Goal: Complete application form

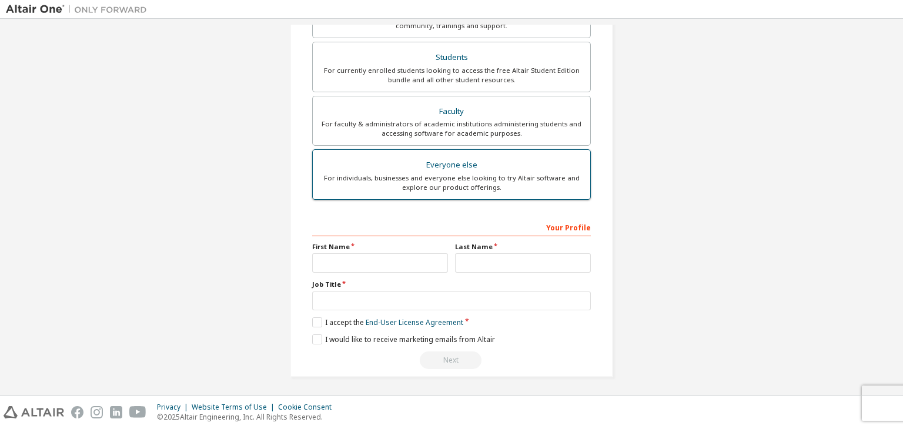
scroll to position [21, 0]
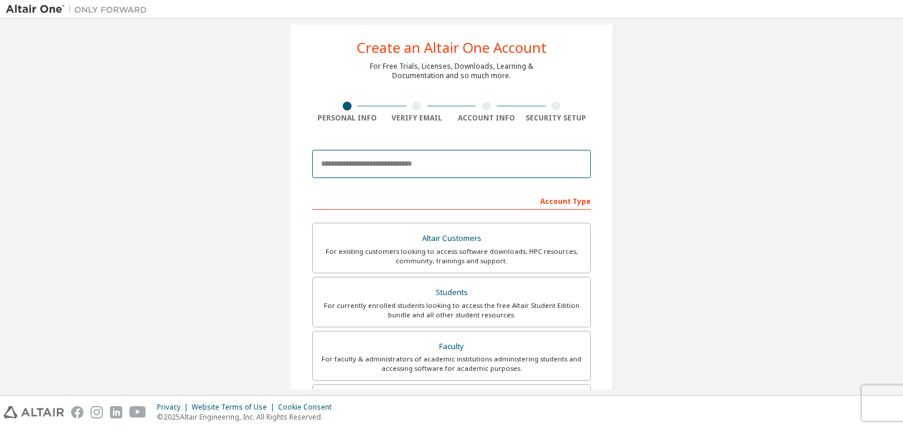
click at [382, 164] on input "email" at bounding box center [451, 164] width 279 height 28
click at [543, 151] on input "email" at bounding box center [451, 164] width 279 height 28
paste input "**********"
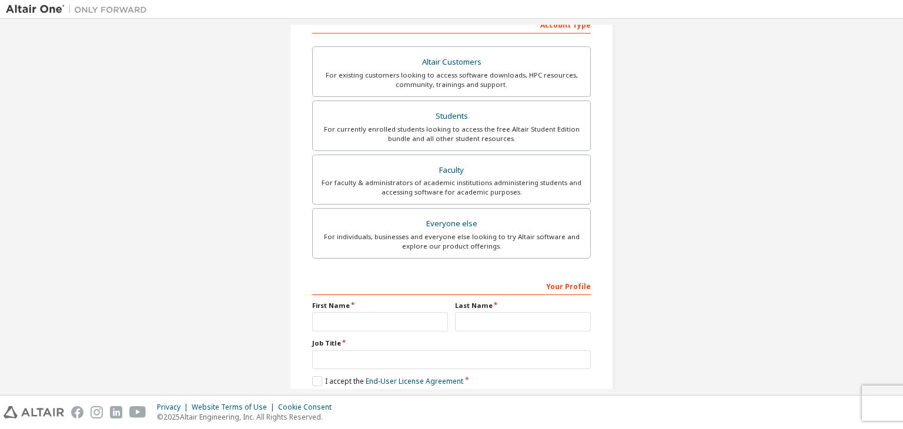
scroll to position [256, 0]
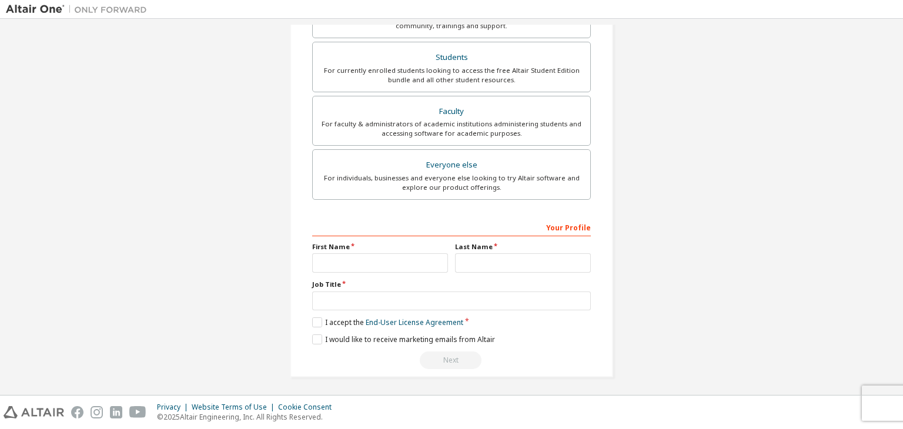
type input "**********"
click at [386, 258] on input "text" at bounding box center [380, 262] width 136 height 19
click at [422, 257] on input "text" at bounding box center [380, 262] width 136 height 19
type input "*********"
click at [470, 257] on input "text" at bounding box center [523, 262] width 136 height 19
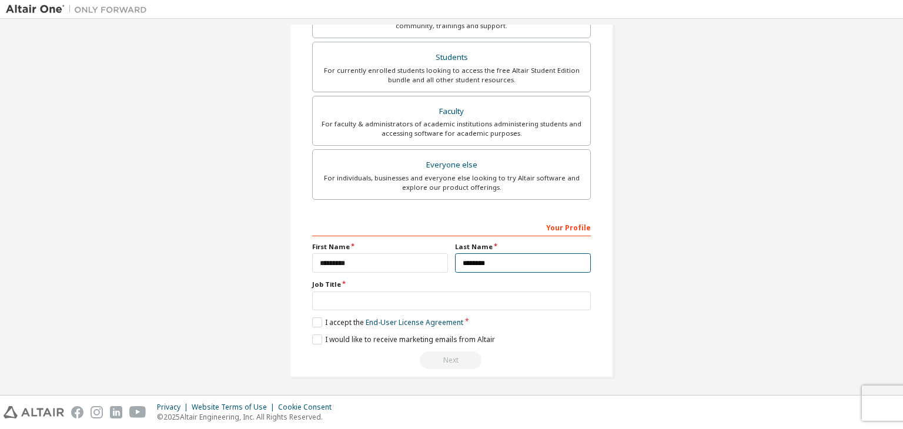
type input "********"
click at [463, 305] on input "text" at bounding box center [451, 301] width 279 height 19
type input "*"
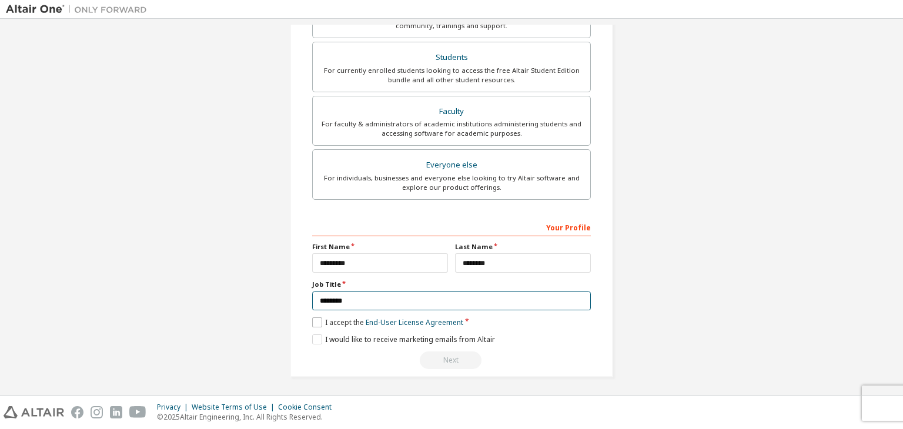
type input "*******"
click at [318, 318] on label "I accept the End-User License Agreement" at bounding box center [387, 322] width 151 height 10
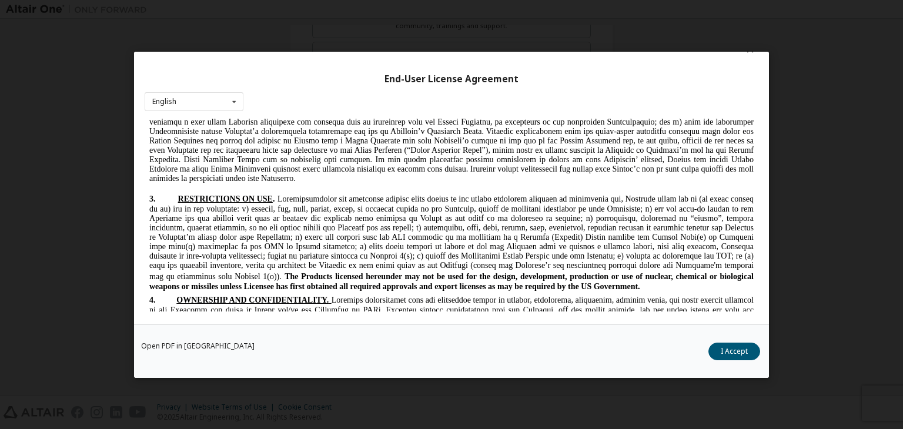
scroll to position [1091, 0]
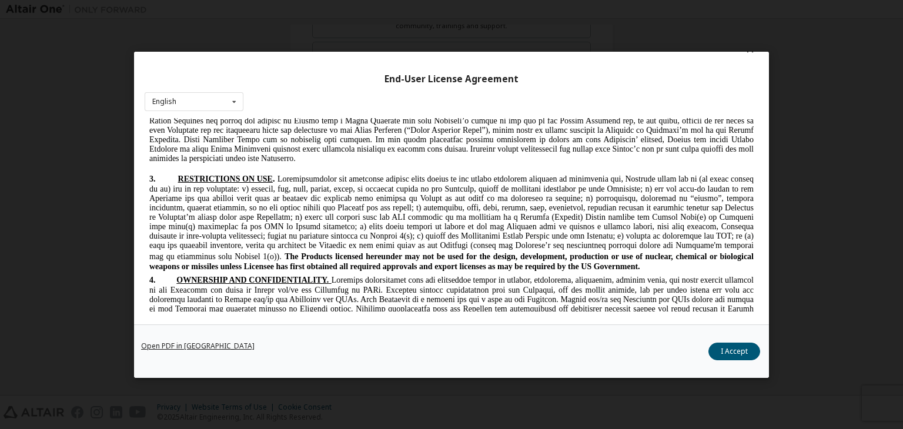
click at [208, 343] on link "Open PDF in New Tab" at bounding box center [197, 346] width 113 height 7
click at [722, 346] on button "I Accept" at bounding box center [734, 352] width 52 height 18
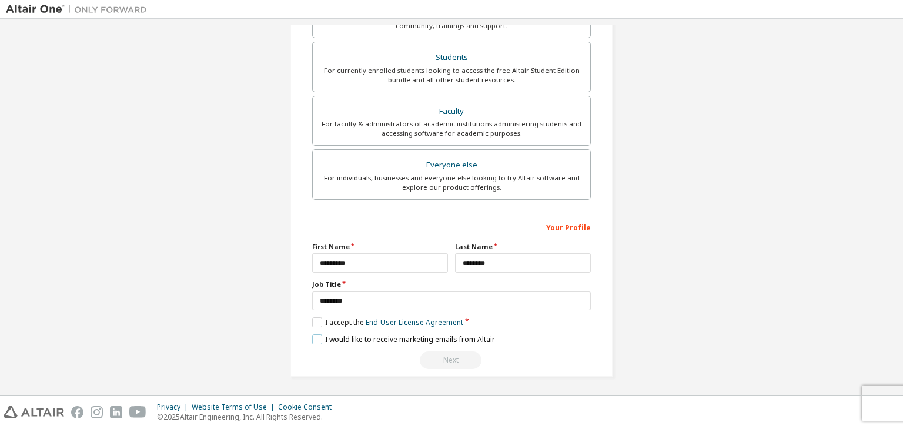
click at [315, 339] on label "I would like to receive marketing emails from Altair" at bounding box center [403, 340] width 183 height 10
click at [315, 337] on label "I would like to receive marketing emails from Altair" at bounding box center [403, 340] width 183 height 10
click at [318, 335] on label "I would like to receive marketing emails from Altair" at bounding box center [403, 340] width 183 height 10
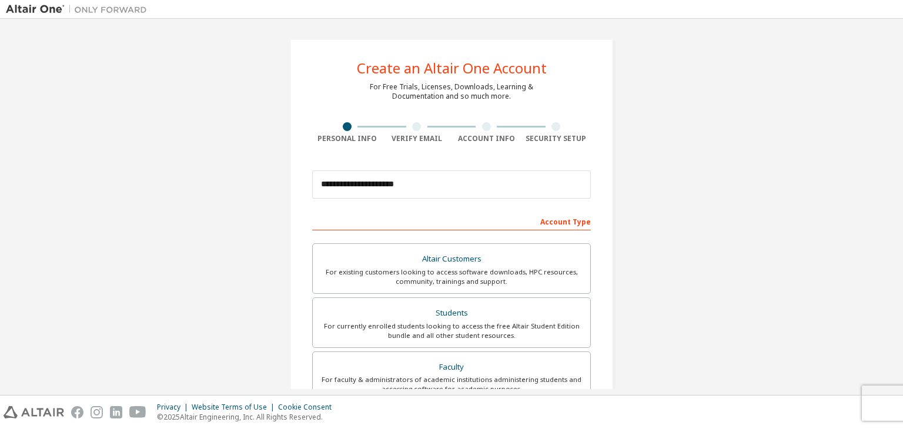
scroll to position [256, 0]
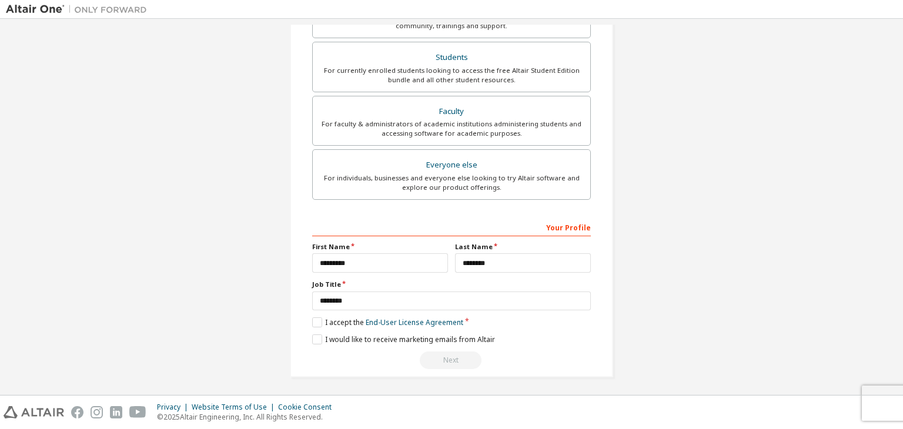
click at [446, 359] on div "Next" at bounding box center [451, 361] width 279 height 18
click at [316, 335] on label "I would like to receive marketing emails from Altair" at bounding box center [403, 340] width 183 height 10
click at [315, 317] on label "I accept the End-User License Agreement" at bounding box center [387, 322] width 151 height 10
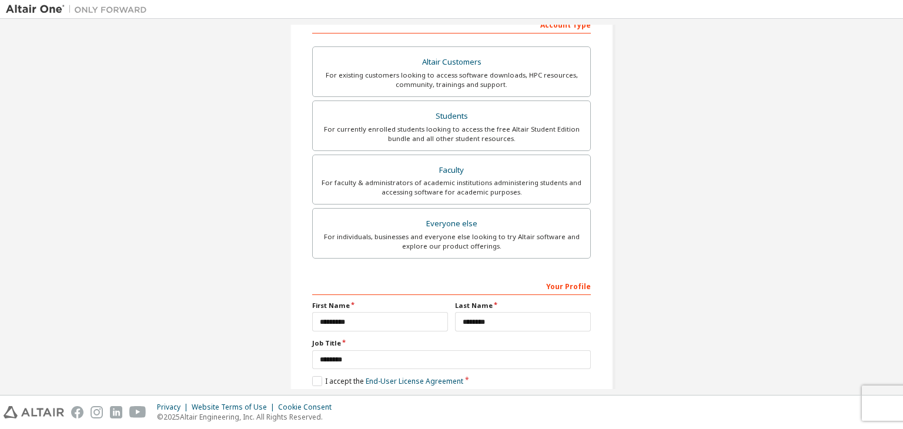
click at [424, 333] on div "**********" at bounding box center [451, 352] width 279 height 152
click at [411, 351] on input "*******" at bounding box center [451, 359] width 279 height 19
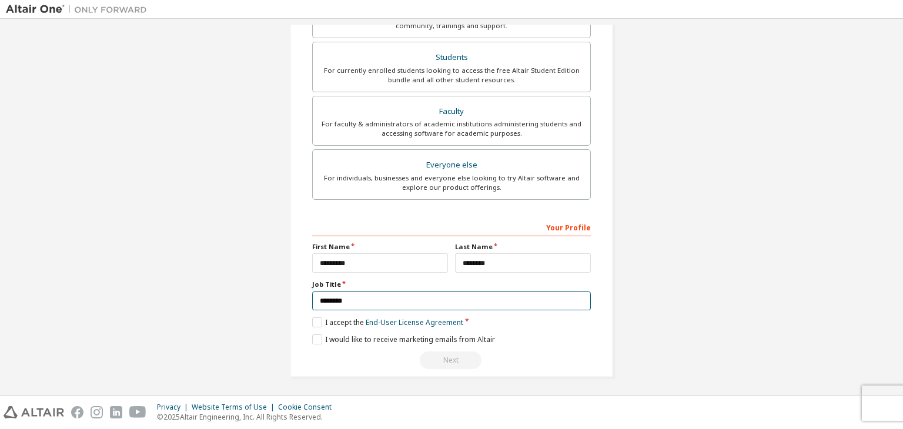
scroll to position [21, 0]
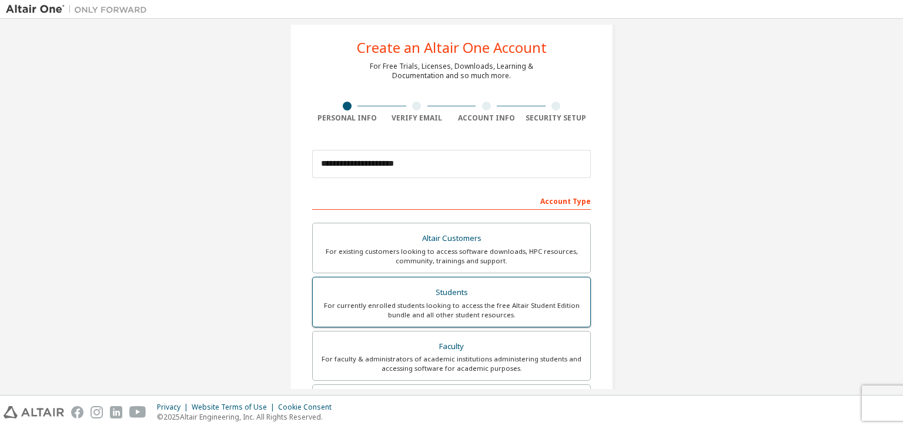
click at [436, 290] on div "Students" at bounding box center [451, 293] width 263 height 16
click at [442, 293] on div "Students" at bounding box center [451, 293] width 263 height 16
click at [456, 293] on div "Students" at bounding box center [451, 293] width 263 height 16
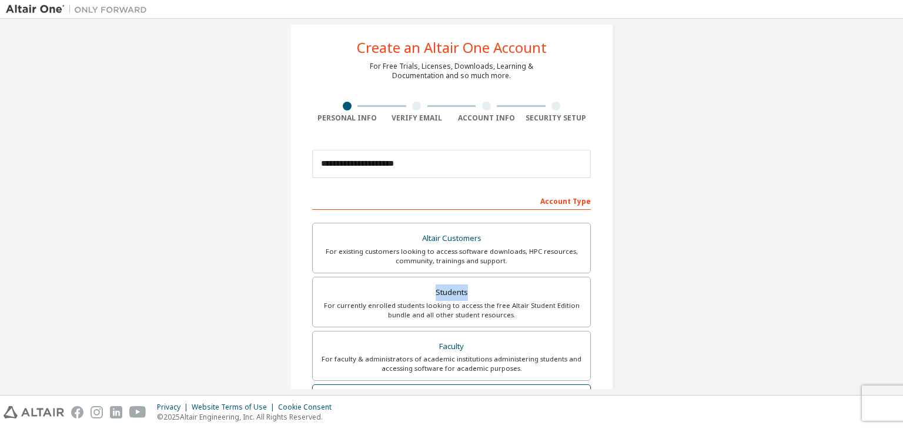
scroll to position [256, 0]
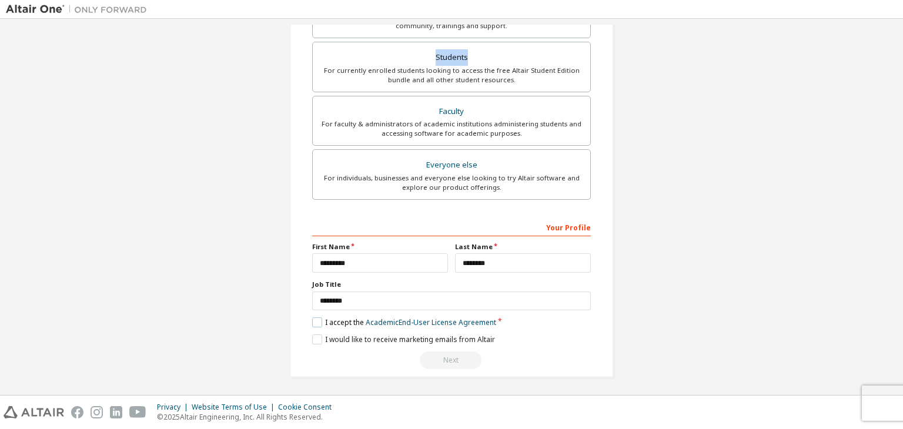
click at [313, 320] on label "I accept the Academic End-User License Agreement" at bounding box center [404, 322] width 184 height 10
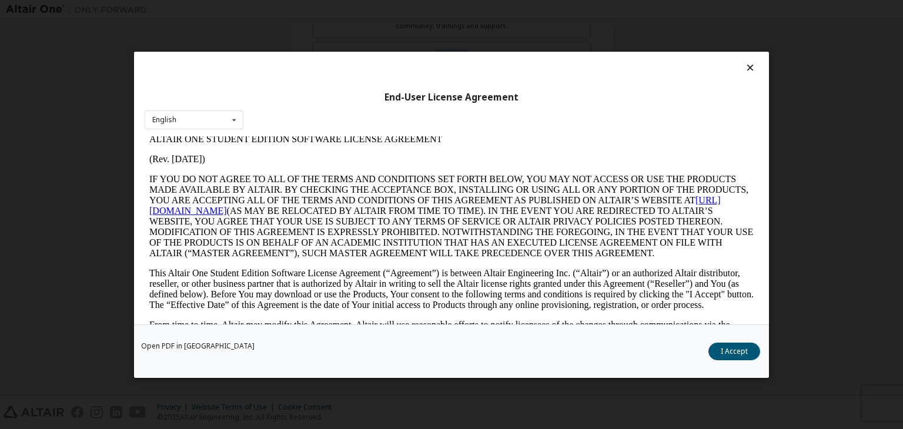
scroll to position [0, 0]
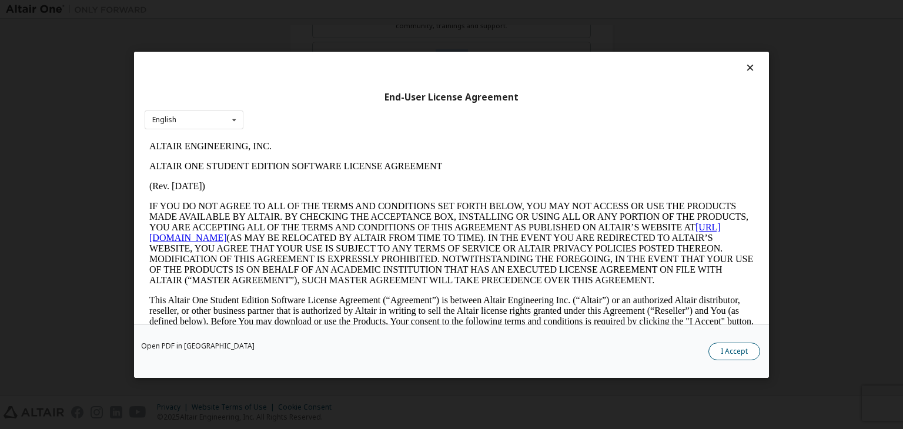
click at [732, 351] on button "I Accept" at bounding box center [734, 352] width 52 height 18
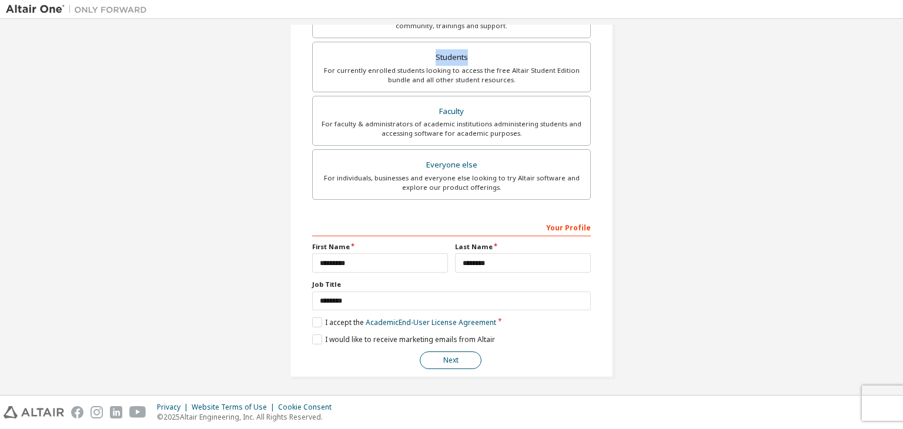
click at [440, 357] on button "Next" at bounding box center [451, 361] width 62 height 18
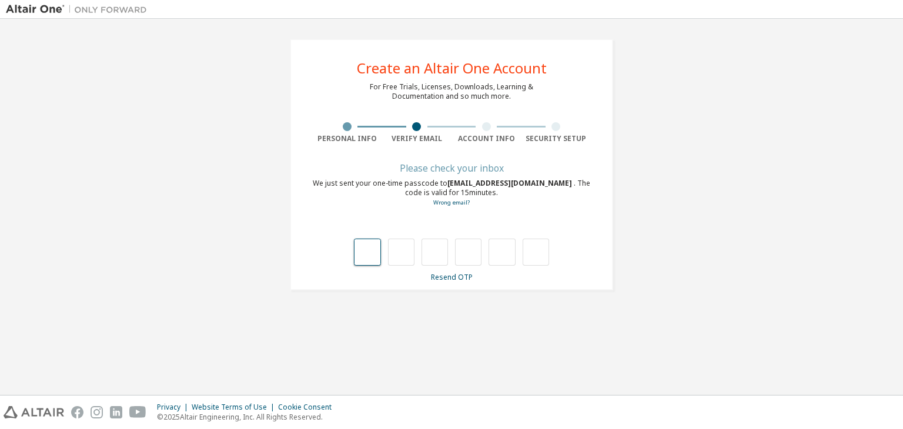
type input "*"
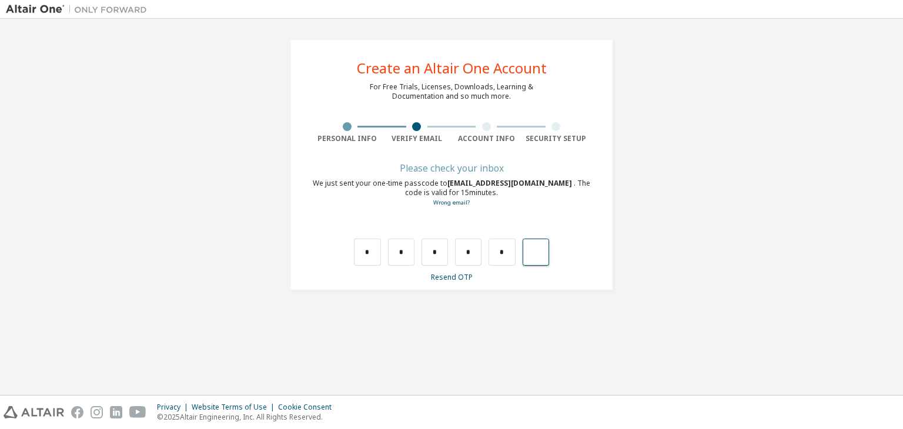
type input "*"
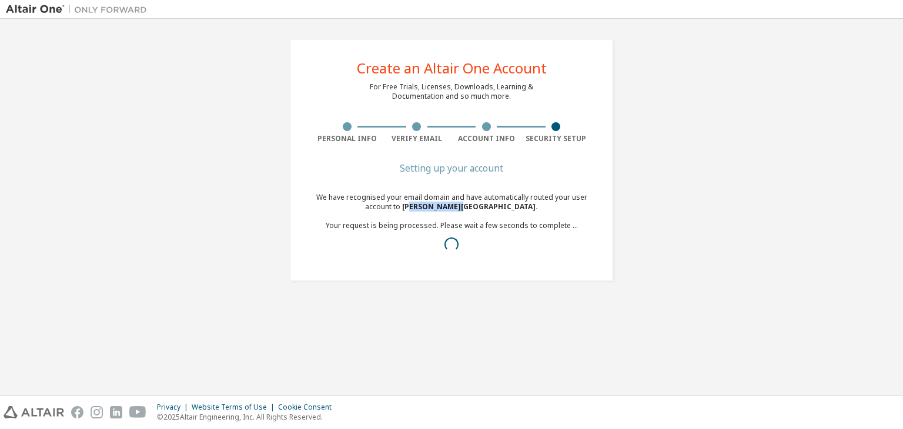
drag, startPoint x: 412, startPoint y: 205, endPoint x: 452, endPoint y: 208, distance: 40.1
click at [452, 208] on span "Vidya Jyothi Institute Of Technology ." at bounding box center [470, 207] width 136 height 10
click at [499, 209] on span "Vidya Jyothi Institute Of Technology ." at bounding box center [470, 207] width 136 height 10
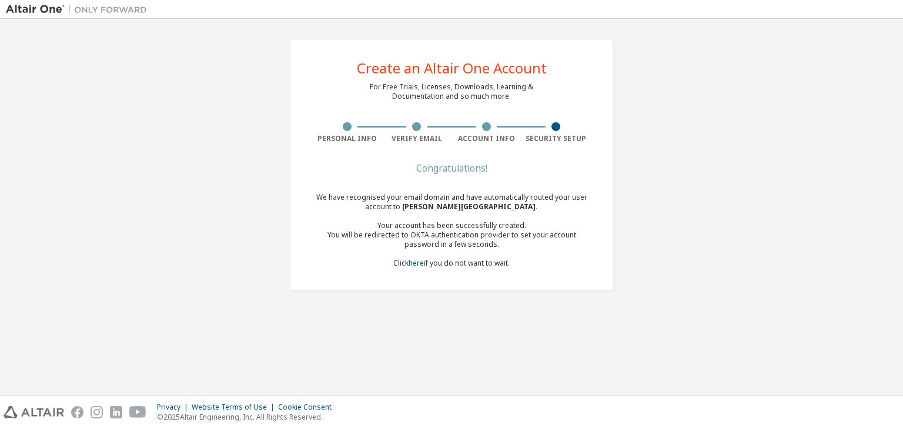
drag, startPoint x: 534, startPoint y: 209, endPoint x: 432, endPoint y: 207, distance: 102.3
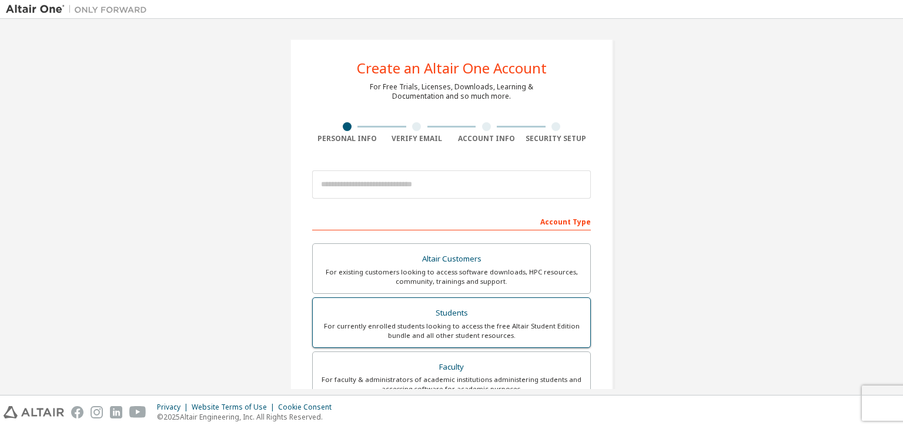
click at [440, 312] on div "Students" at bounding box center [451, 313] width 263 height 16
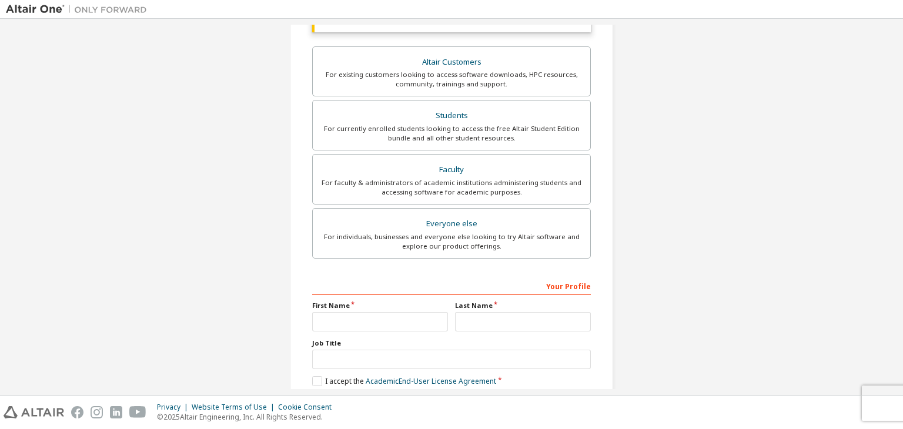
scroll to position [169, 0]
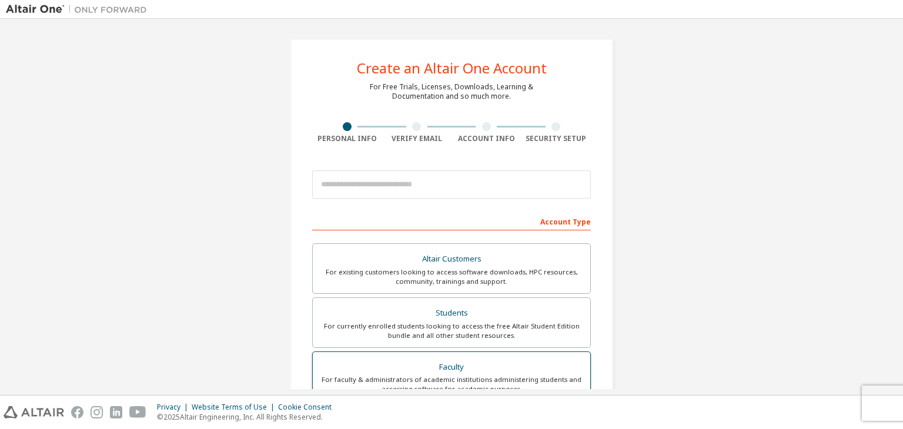
scroll to position [59, 0]
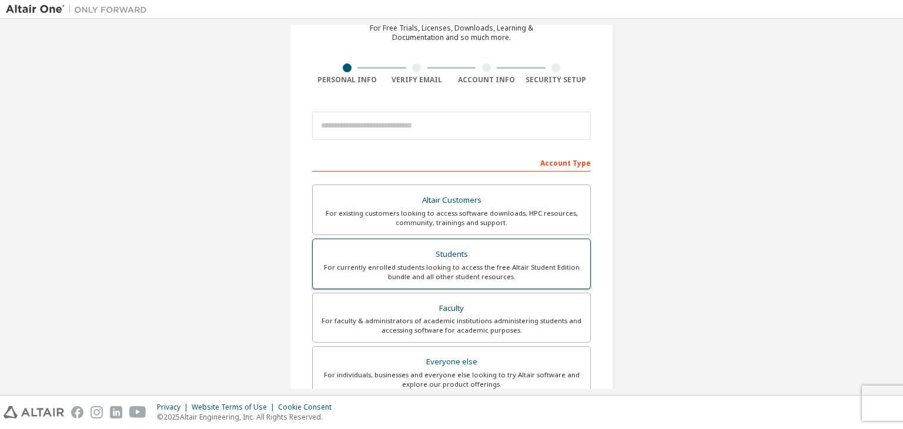
click at [454, 255] on div "Students" at bounding box center [451, 254] width 263 height 16
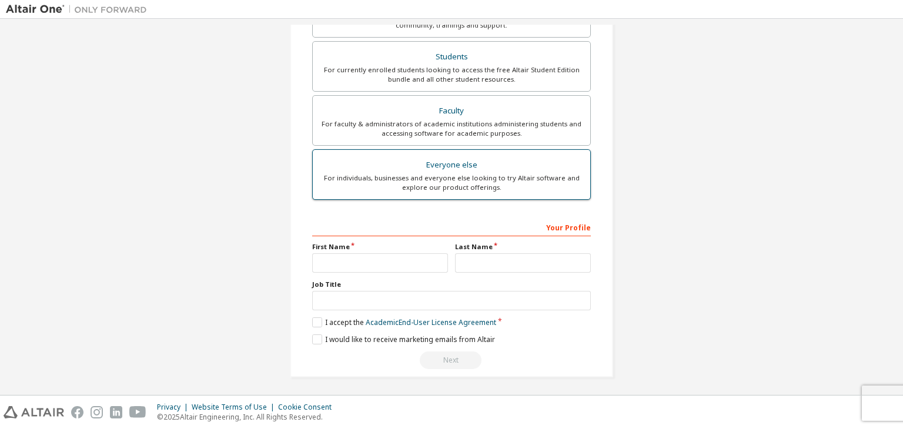
scroll to position [51, 0]
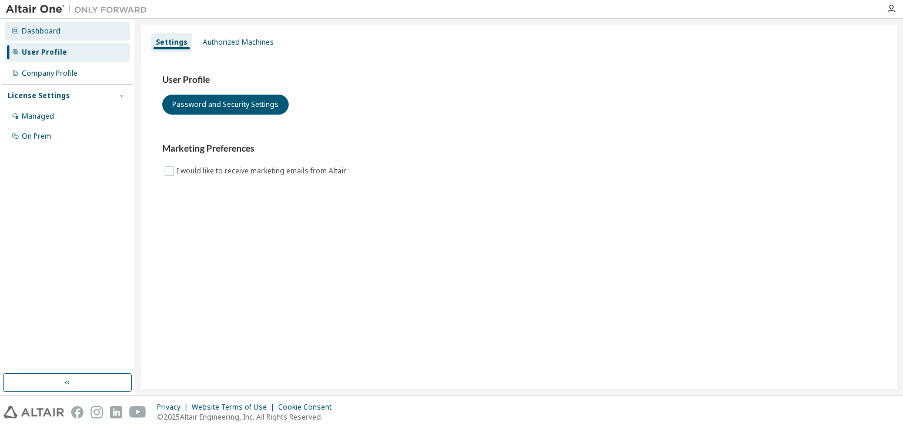
click at [54, 34] on div "Dashboard" at bounding box center [41, 30] width 39 height 9
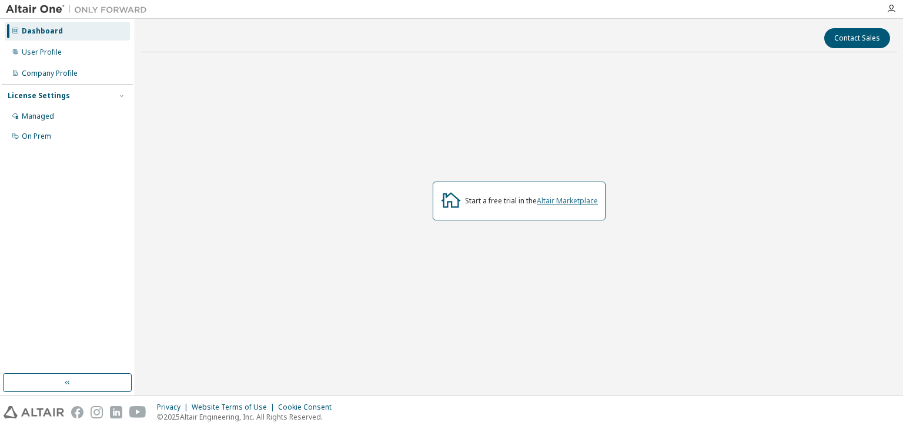
click at [565, 203] on link "Altair Marketplace" at bounding box center [567, 201] width 61 height 10
